Goal: Task Accomplishment & Management: Manage account settings

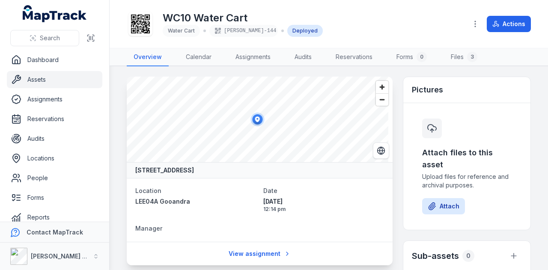
scroll to position [214, 0]
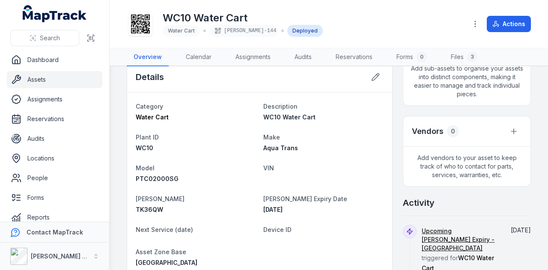
click at [48, 76] on link "Assets" at bounding box center [55, 79] width 96 height 17
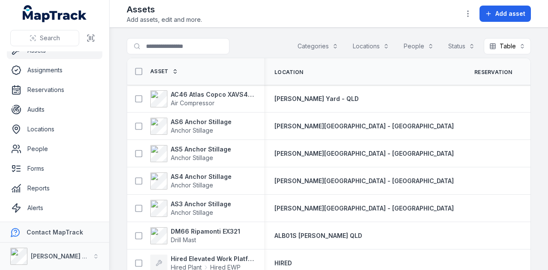
scroll to position [48, 0]
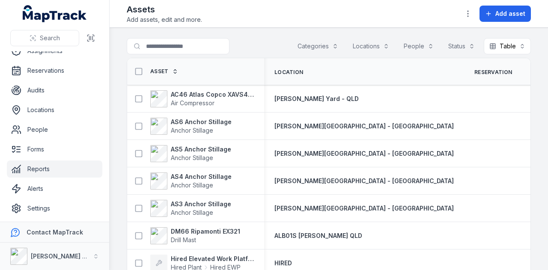
click at [81, 172] on link "Reports" at bounding box center [55, 169] width 96 height 17
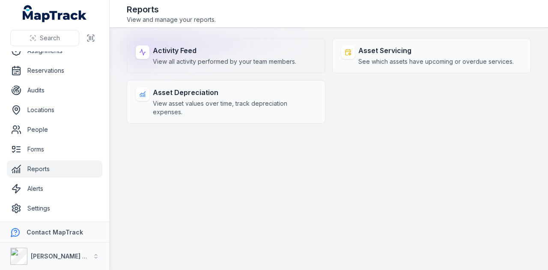
click at [212, 56] on div "Activity Feed View all activity performed by your team members." at bounding box center [225, 55] width 144 height 21
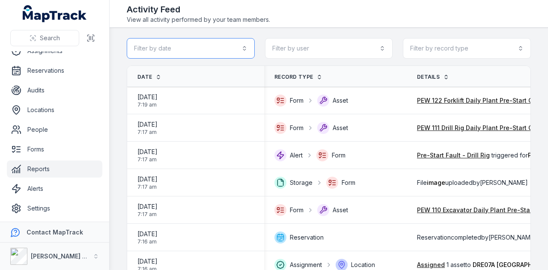
click at [212, 55] on button "Filter by date" at bounding box center [191, 48] width 128 height 21
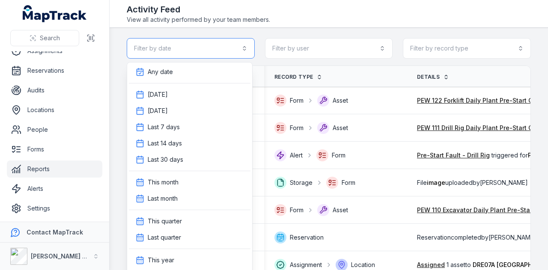
click at [215, 51] on button "Filter by date" at bounding box center [191, 48] width 128 height 21
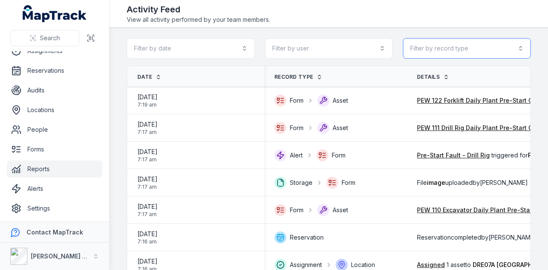
click at [452, 45] on button "Filter by record type" at bounding box center [467, 48] width 128 height 21
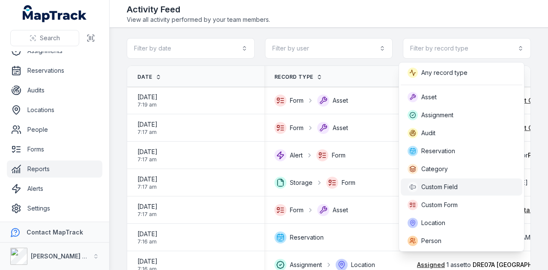
click at [479, 189] on div "Custom Field" at bounding box center [462, 187] width 108 height 10
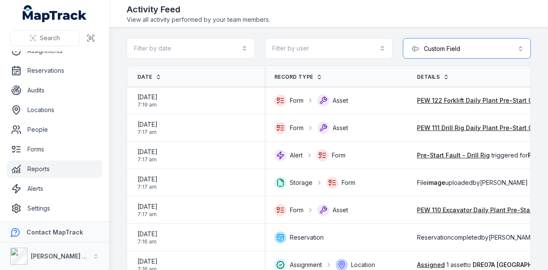
click at [488, 45] on button "**********" at bounding box center [467, 48] width 128 height 21
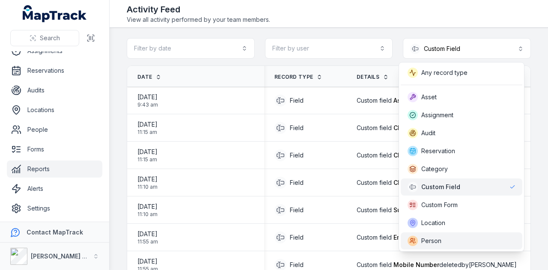
click at [475, 238] on div "Person" at bounding box center [462, 241] width 108 height 10
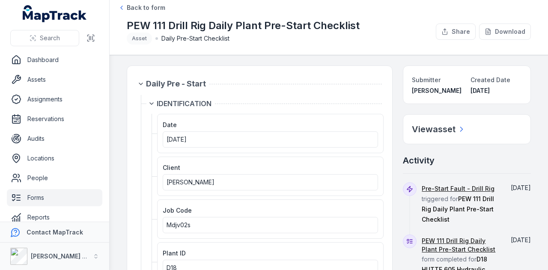
scroll to position [86, 0]
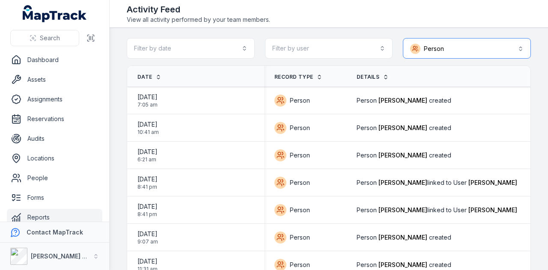
click at [444, 51] on button "Person ******" at bounding box center [467, 48] width 128 height 21
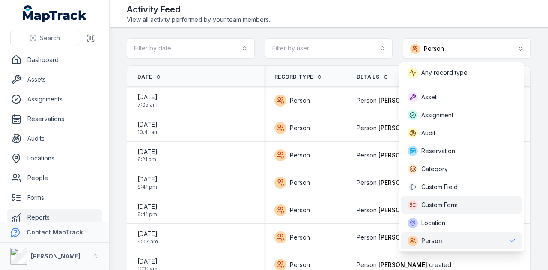
click at [476, 205] on div "Custom Form" at bounding box center [462, 205] width 108 height 10
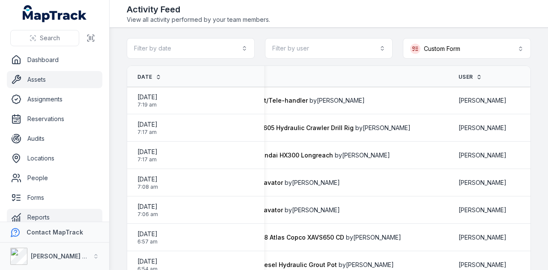
click at [67, 75] on link "Assets" at bounding box center [55, 79] width 96 height 17
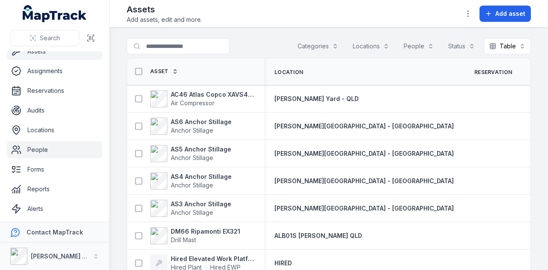
scroll to position [48, 0]
click at [70, 151] on link "Forms" at bounding box center [55, 149] width 96 height 17
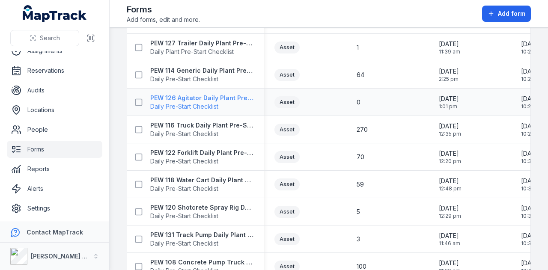
scroll to position [643, 0]
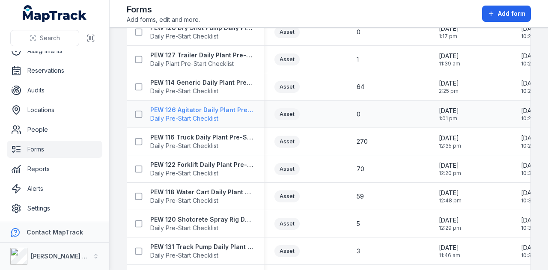
click at [204, 108] on strong "PEW 126 Agitator Daily Plant Pre-Start" at bounding box center [202, 110] width 104 height 9
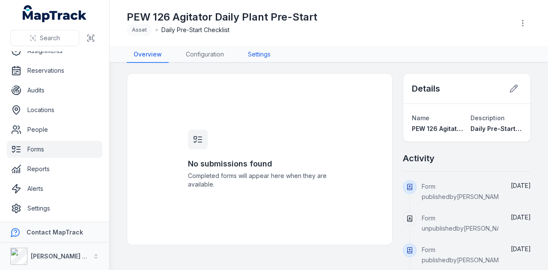
click at [251, 56] on link "Settings" at bounding box center [259, 55] width 36 height 16
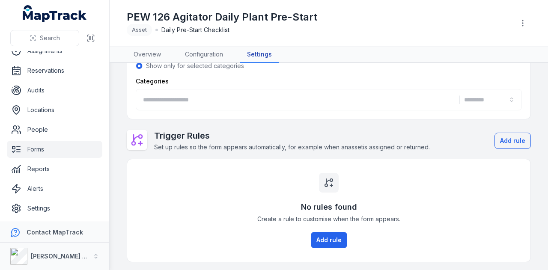
type input "**********"
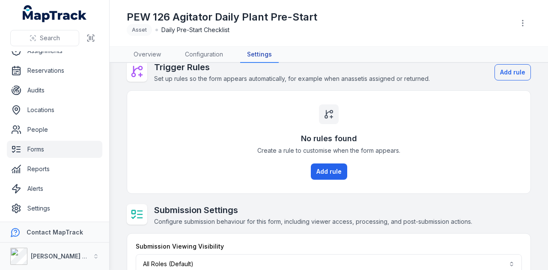
scroll to position [196, 0]
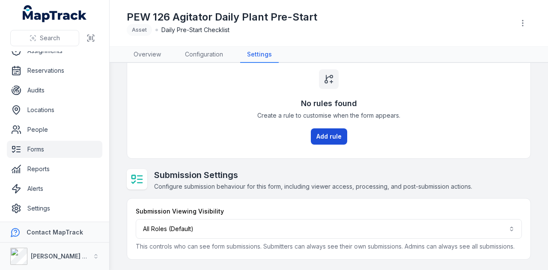
click at [334, 129] on button "Add rule" at bounding box center [329, 137] width 36 height 16
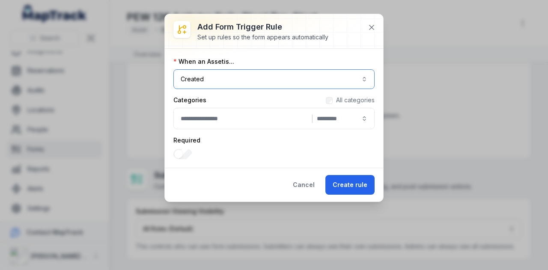
click at [248, 76] on button "Created ******" at bounding box center [274, 79] width 201 height 20
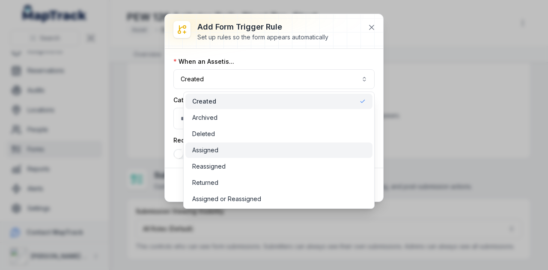
click at [247, 150] on div "Assigned" at bounding box center [279, 150] width 174 height 9
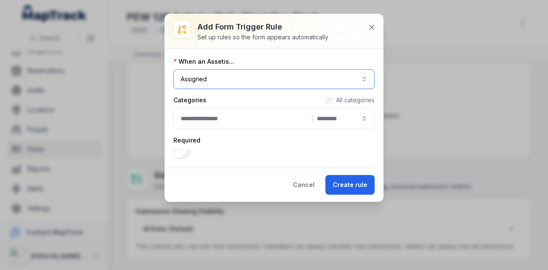
click at [211, 122] on button "|" at bounding box center [274, 118] width 201 height 21
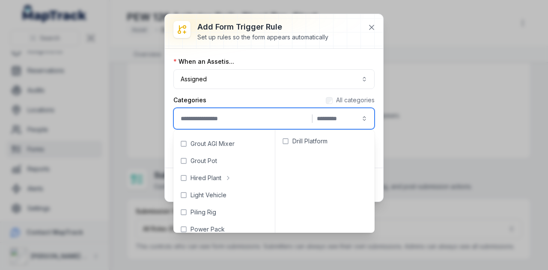
scroll to position [257, 0]
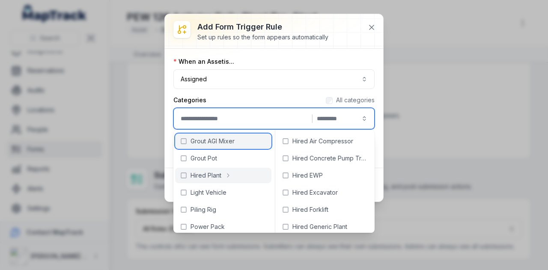
click at [218, 142] on span "Grout AGI Mixer" at bounding box center [213, 141] width 44 height 9
type input "**********"
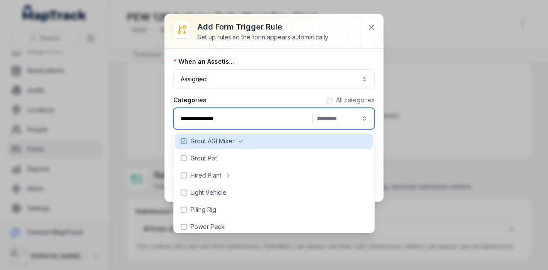
click at [298, 99] on div "Categories All categories" at bounding box center [274, 100] width 201 height 9
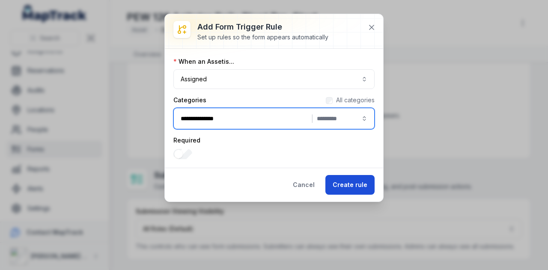
click at [345, 191] on button "Create rule" at bounding box center [350, 185] width 49 height 20
